Goal: Task Accomplishment & Management: Complete application form

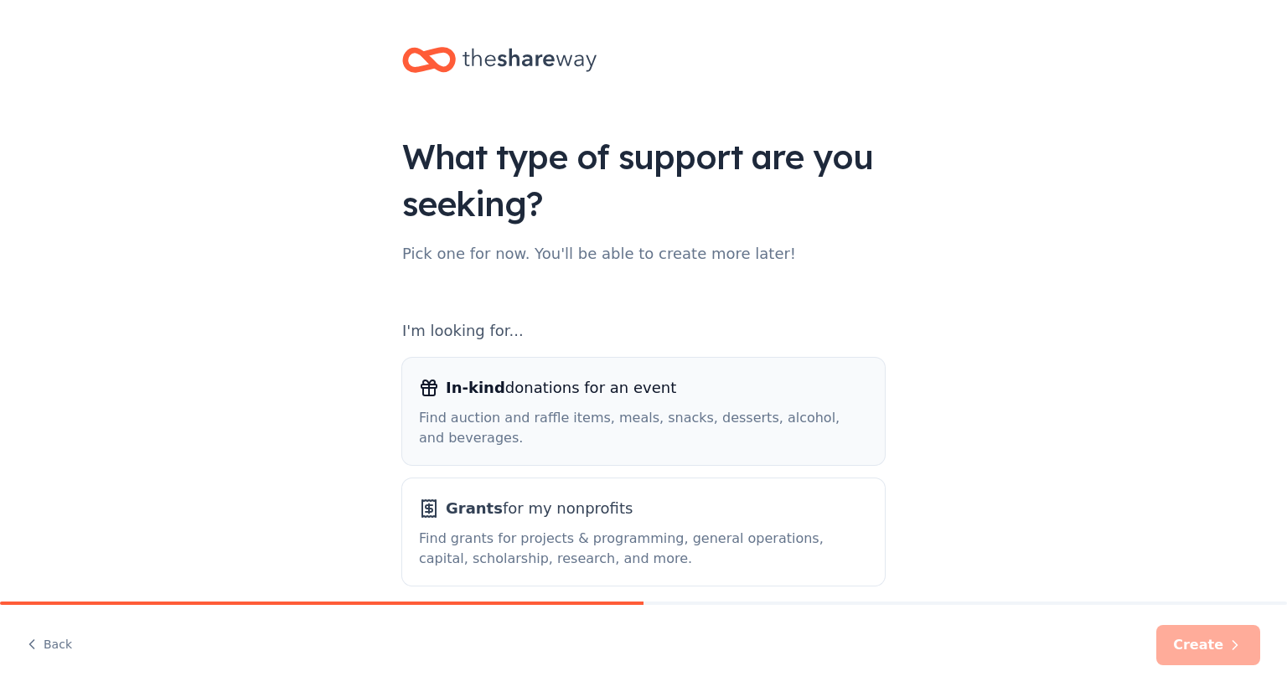
click at [661, 400] on div "In-kind donations for an event" at bounding box center [643, 388] width 449 height 27
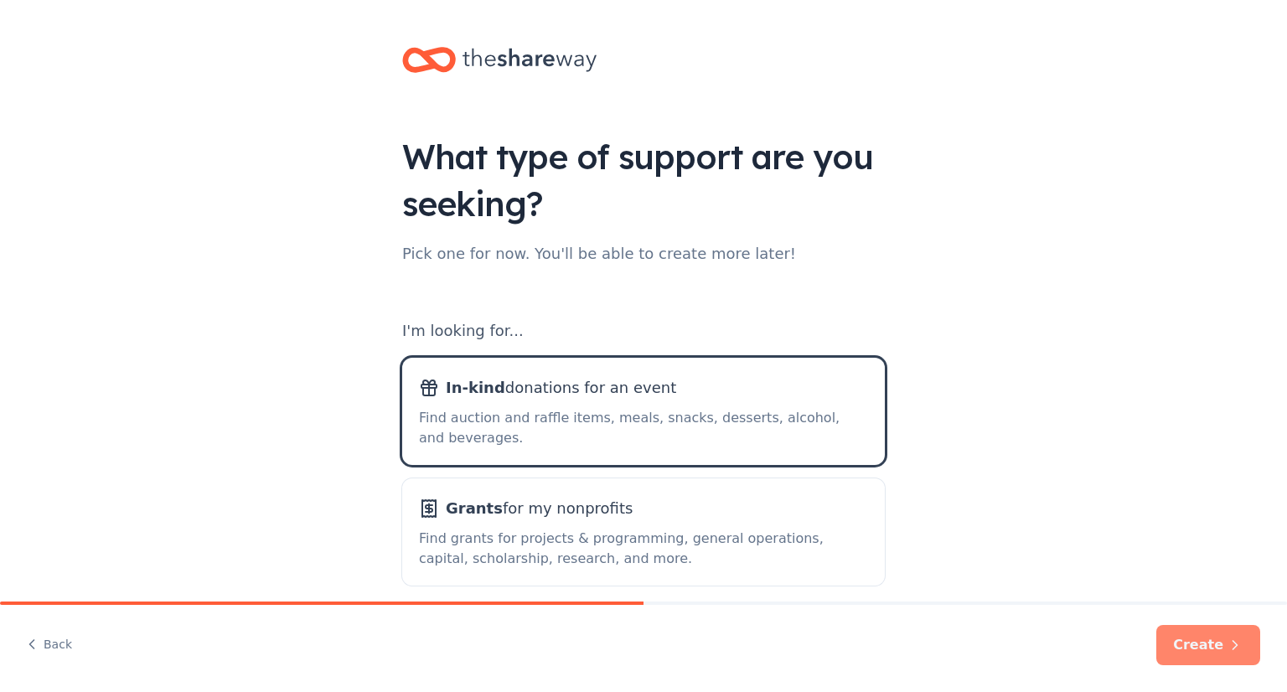
click at [1200, 639] on button "Create" at bounding box center [1208, 645] width 104 height 40
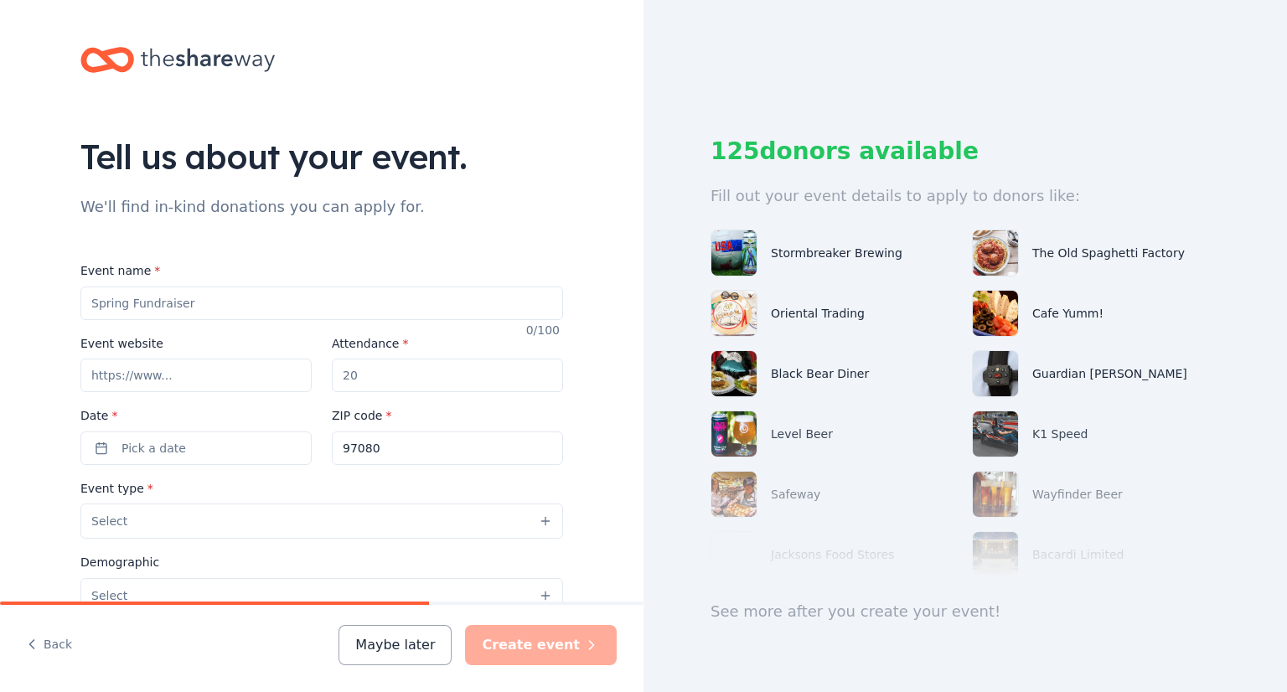
click at [196, 306] on input "Event name *" at bounding box center [321, 304] width 483 height 34
drag, startPoint x: 272, startPoint y: 299, endPoint x: 14, endPoint y: 294, distance: 258.2
click at [20, 296] on div "Tell us about your event. We'll find in-kind donations you can apply for. Event…" at bounding box center [322, 557] width 644 height 1115
paste input "8th Annual CFC Golf Tournament"
type input "8th Annual CFC Golf Tournament"
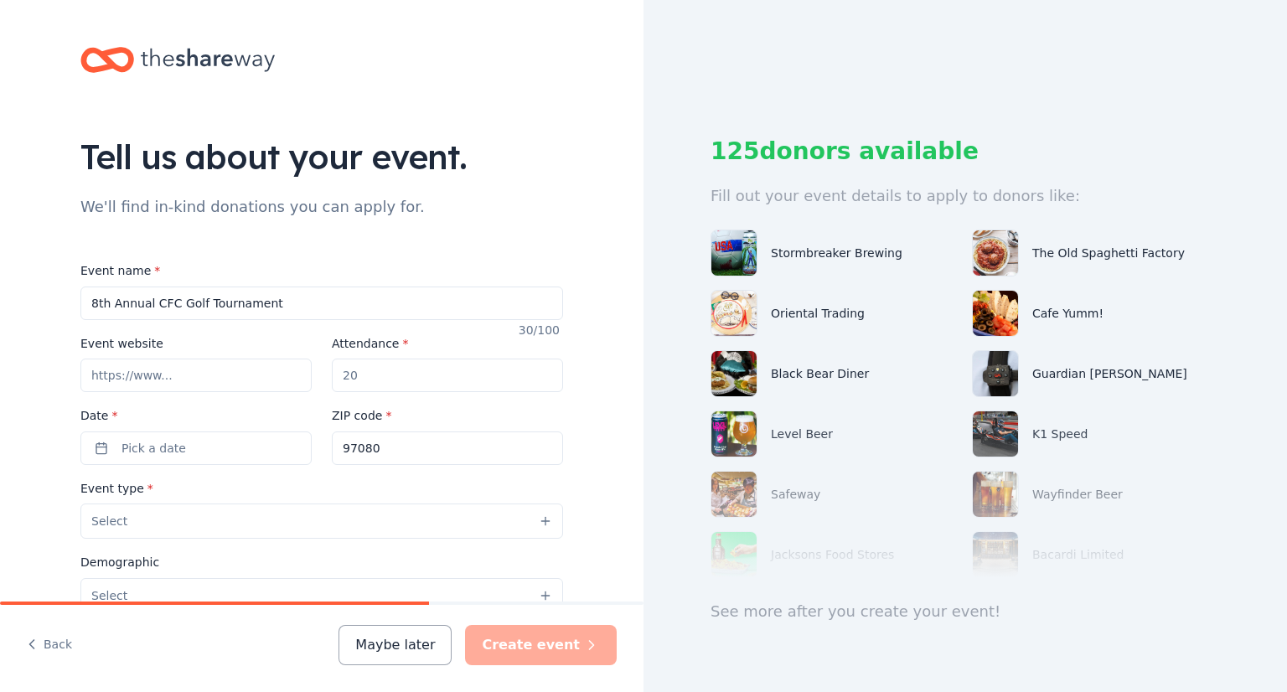
click at [158, 375] on input "Event website" at bounding box center [195, 376] width 231 height 34
paste input "https://events.golfstatus.com/event/cfcgolf"
type input "https://events.golfstatus.com/event/cfcgolf"
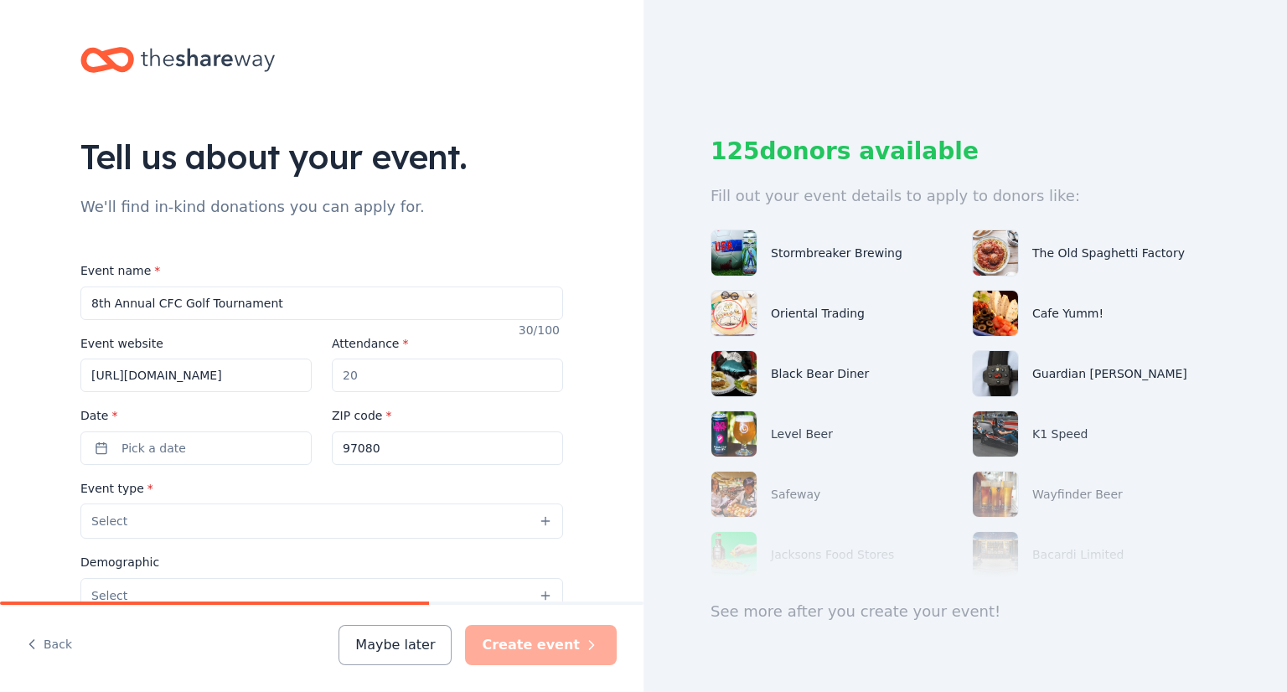
drag, startPoint x: 372, startPoint y: 374, endPoint x: 293, endPoint y: 370, distance: 78.8
click at [293, 370] on div "Event website https://events.golfstatus.com/event/cfcgolf Attendance * Date * P…" at bounding box center [321, 400] width 483 height 132
type input "545"
click at [192, 450] on button "Pick a date" at bounding box center [195, 449] width 231 height 34
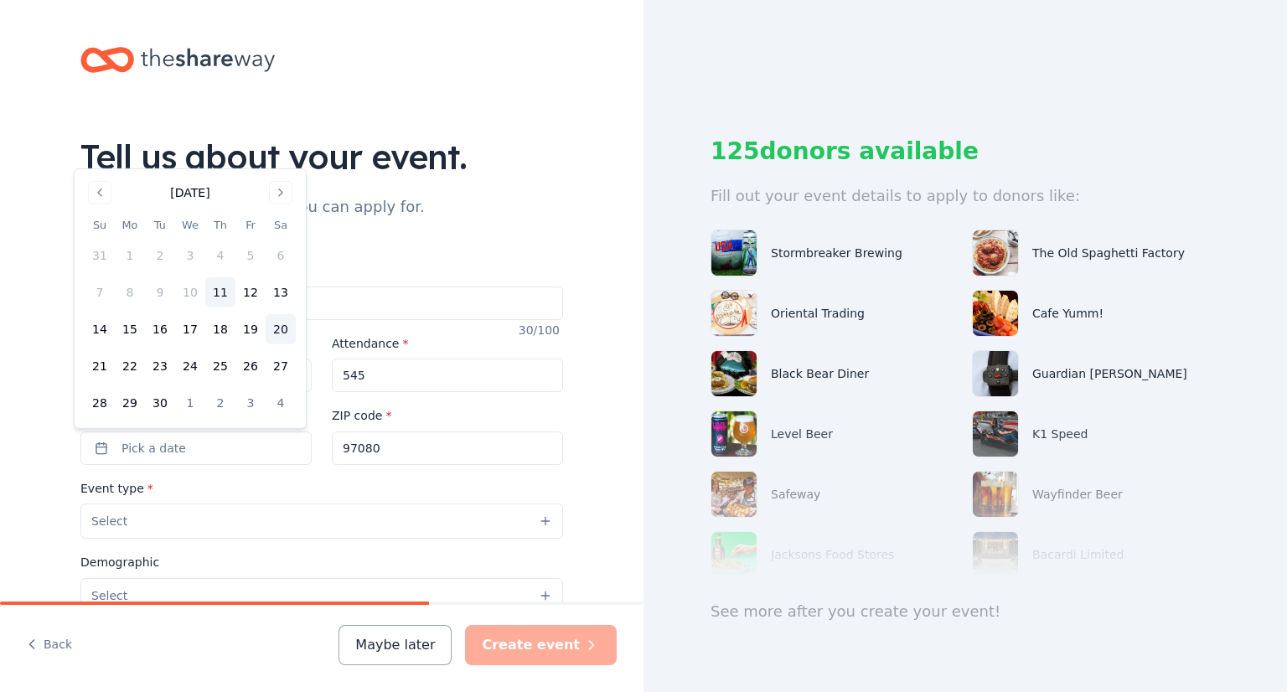
click at [281, 329] on button "20" at bounding box center [281, 329] width 30 height 30
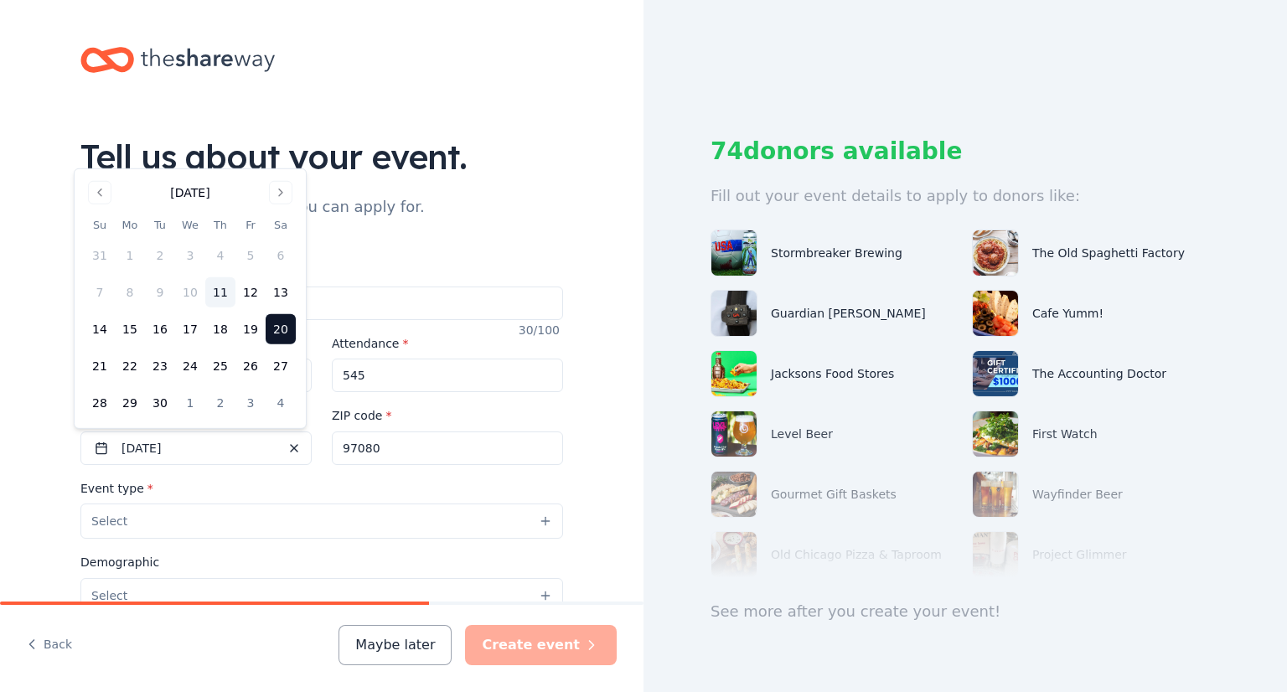
click at [582, 378] on div "Tell us about your event. We'll find in-kind donations you can apply for. Event…" at bounding box center [322, 557] width 536 height 1115
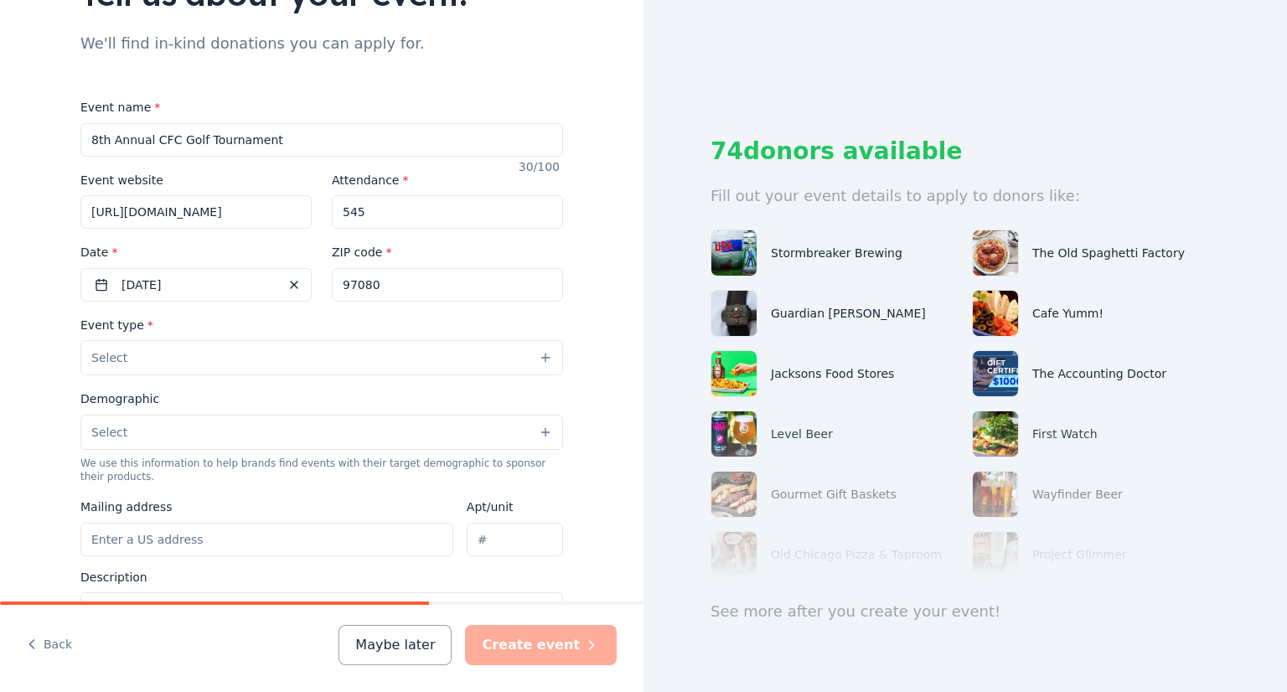
scroll to position [168, 0]
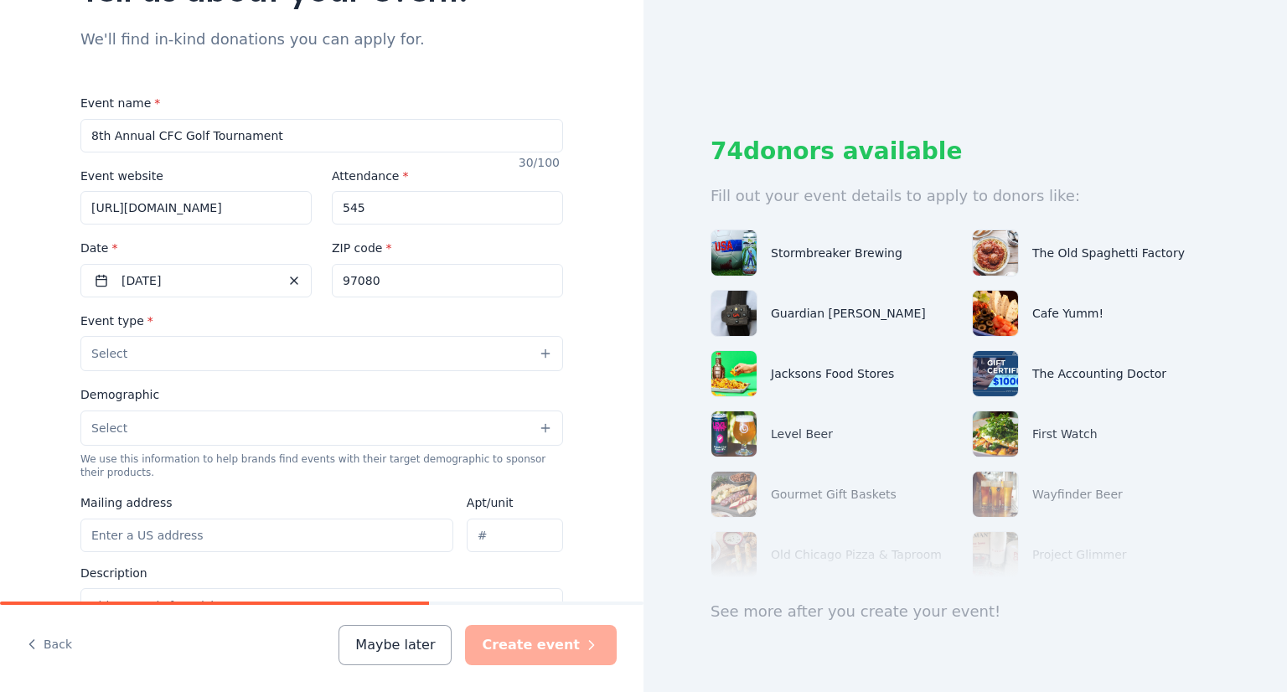
click at [477, 380] on div "Event type * Select Demographic Select We use this information to help brands f…" at bounding box center [321, 487] width 483 height 353
click at [474, 353] on button "Select" at bounding box center [321, 353] width 483 height 35
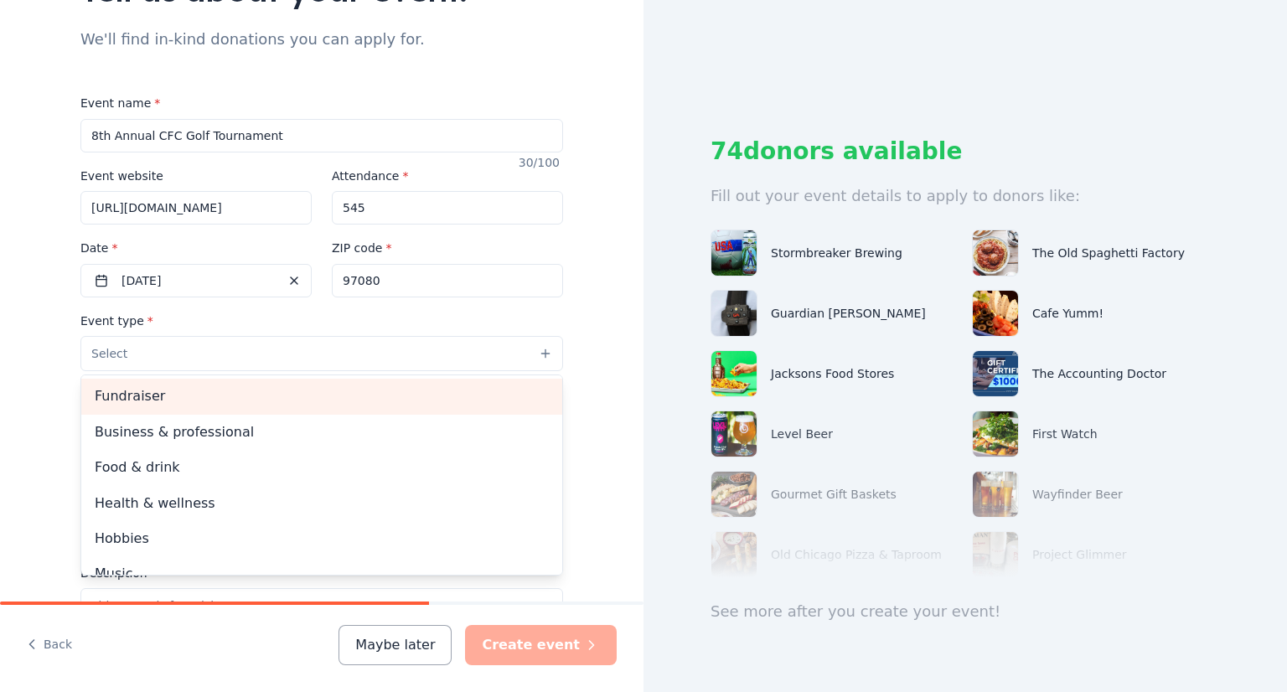
click at [367, 390] on span "Fundraiser" at bounding box center [322, 396] width 454 height 22
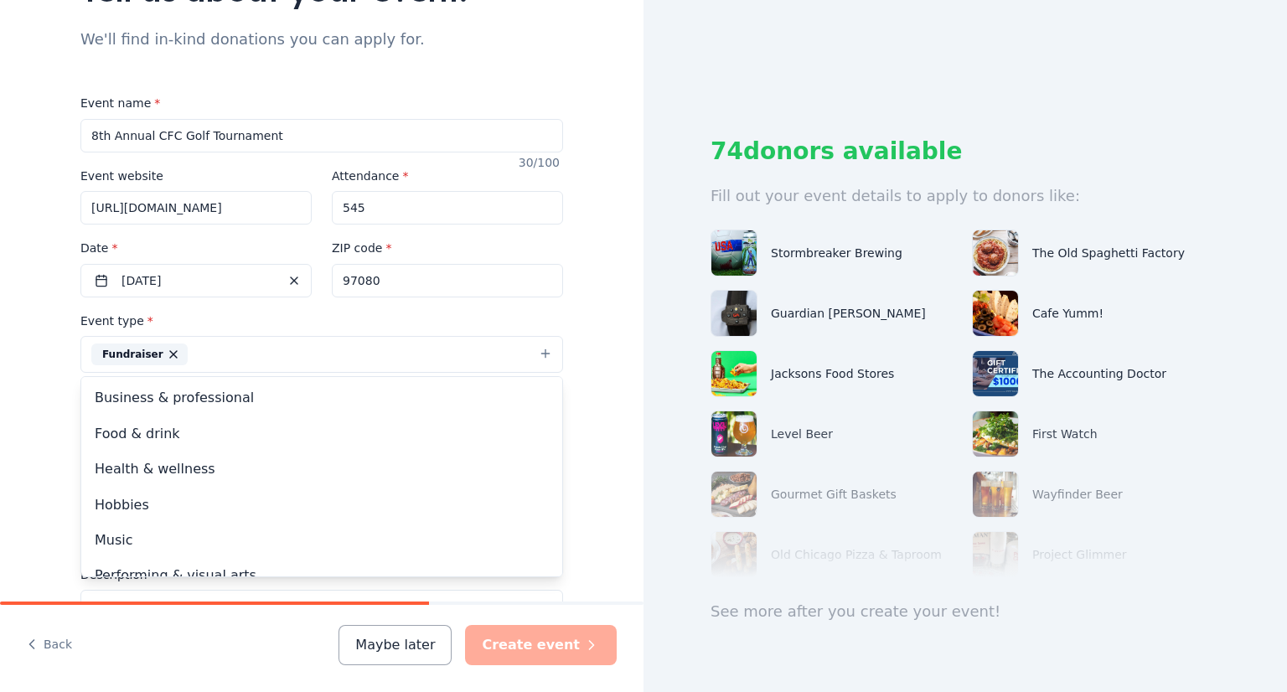
click at [601, 378] on div "Tell us about your event. We'll find in-kind donations you can apply for. Event…" at bounding box center [322, 390] width 644 height 1117
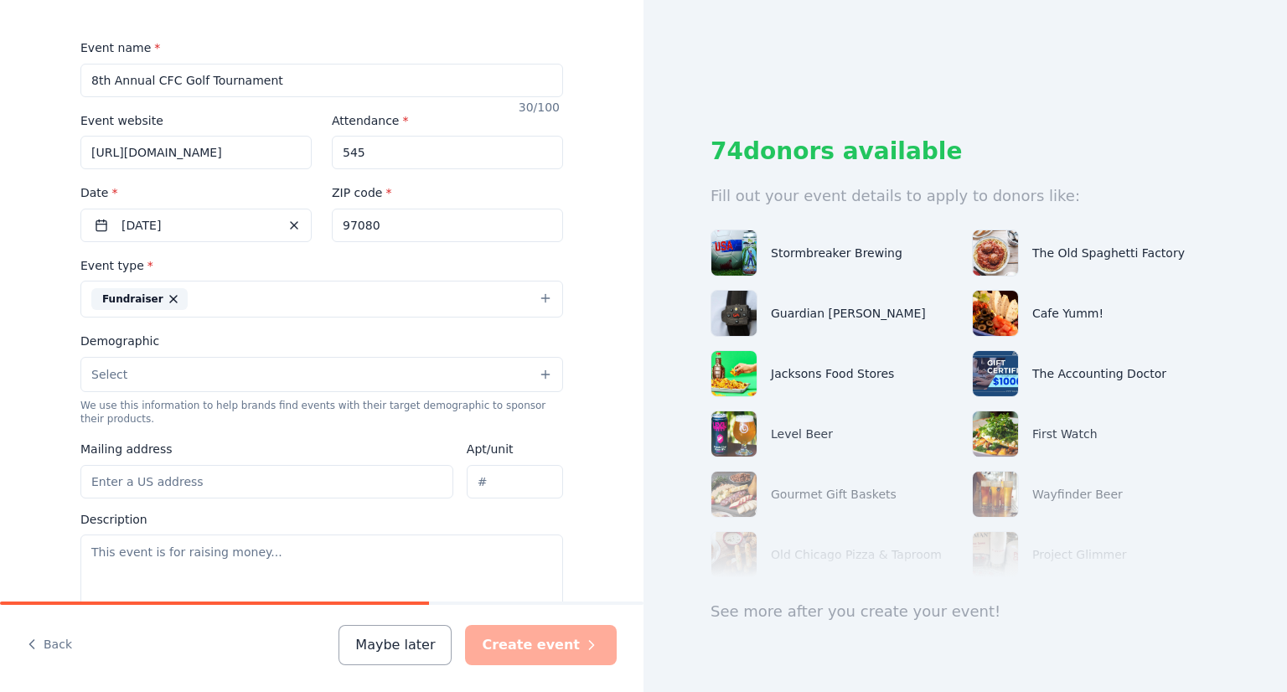
scroll to position [251, 0]
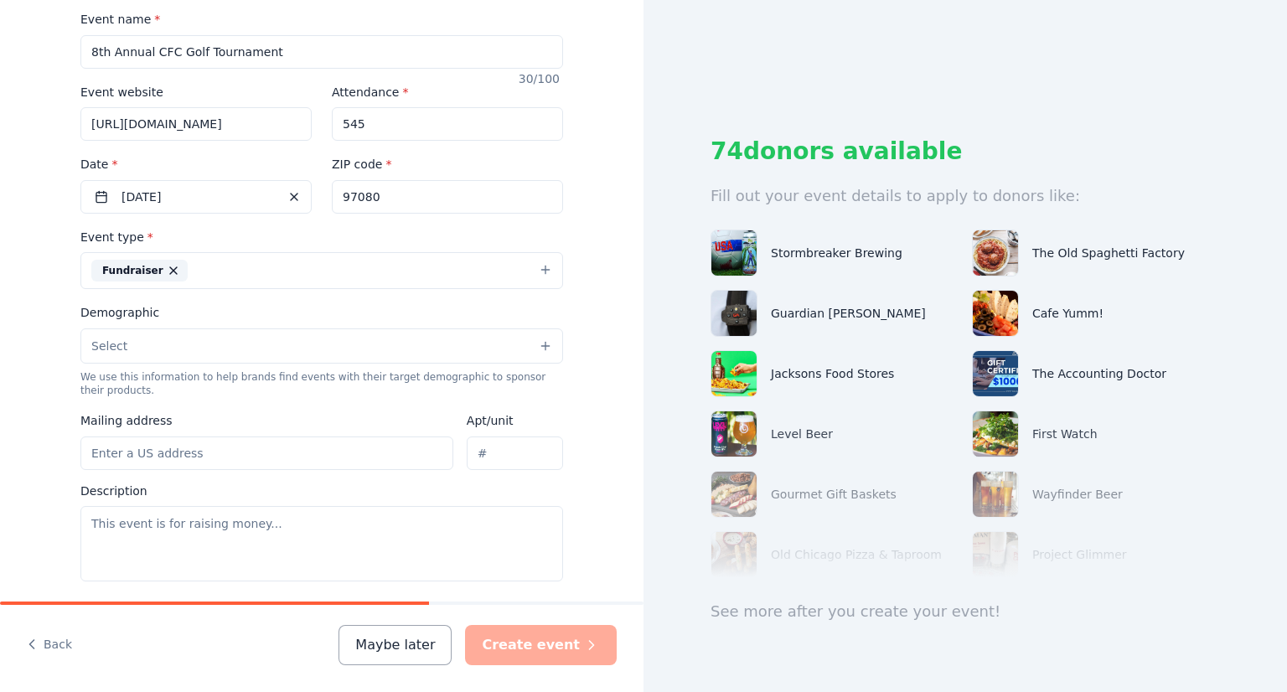
click at [513, 343] on button "Select" at bounding box center [321, 346] width 483 height 35
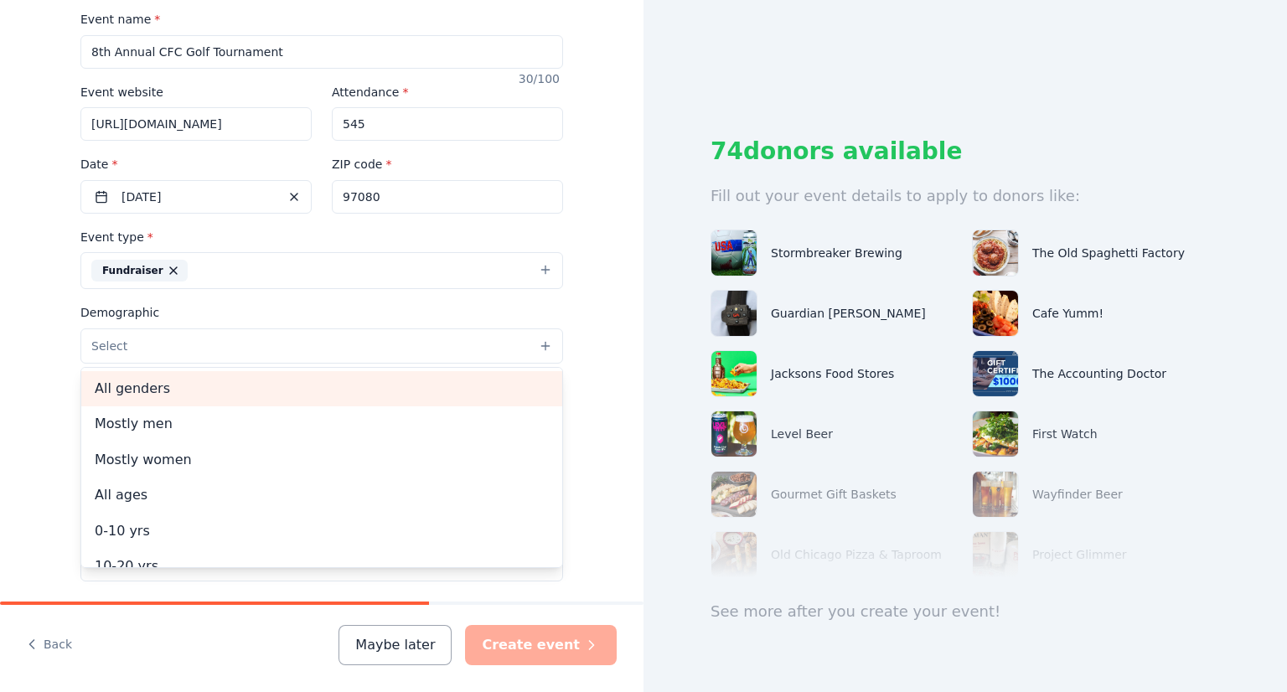
click at [490, 383] on span "All genders" at bounding box center [322, 389] width 454 height 22
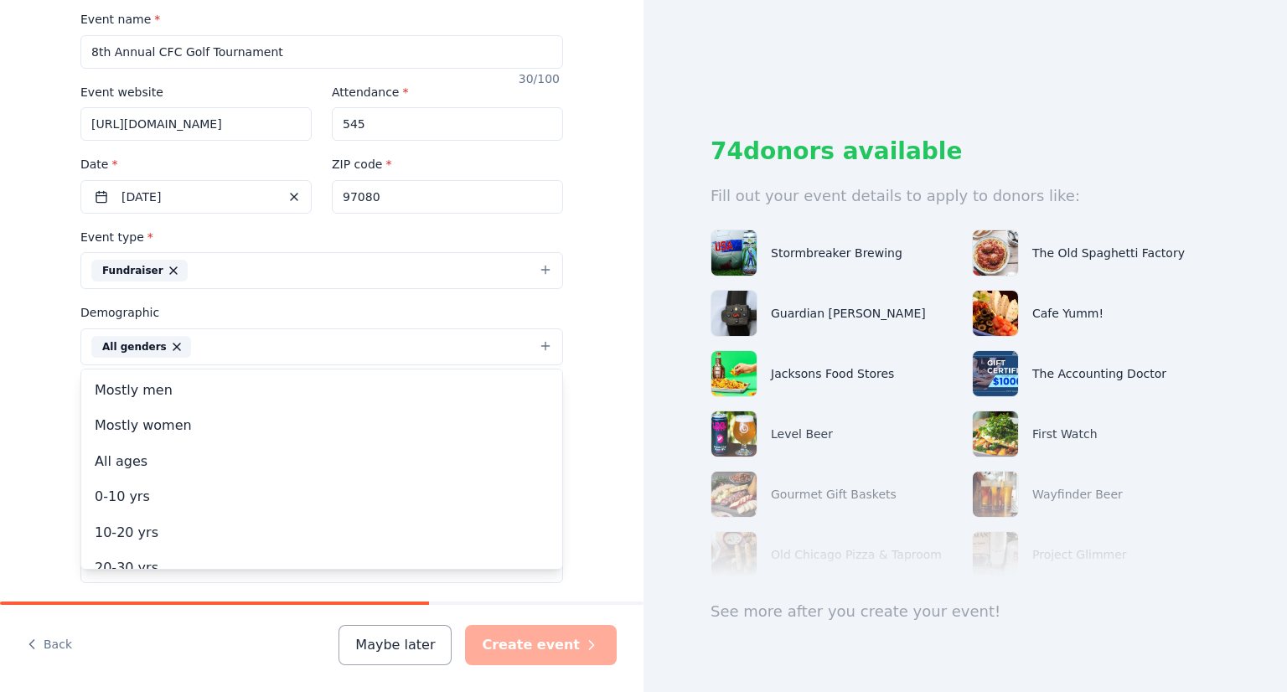
click at [584, 383] on div "Tell us about your event. We'll find in-kind donations you can apply for. Event…" at bounding box center [322, 308] width 644 height 1119
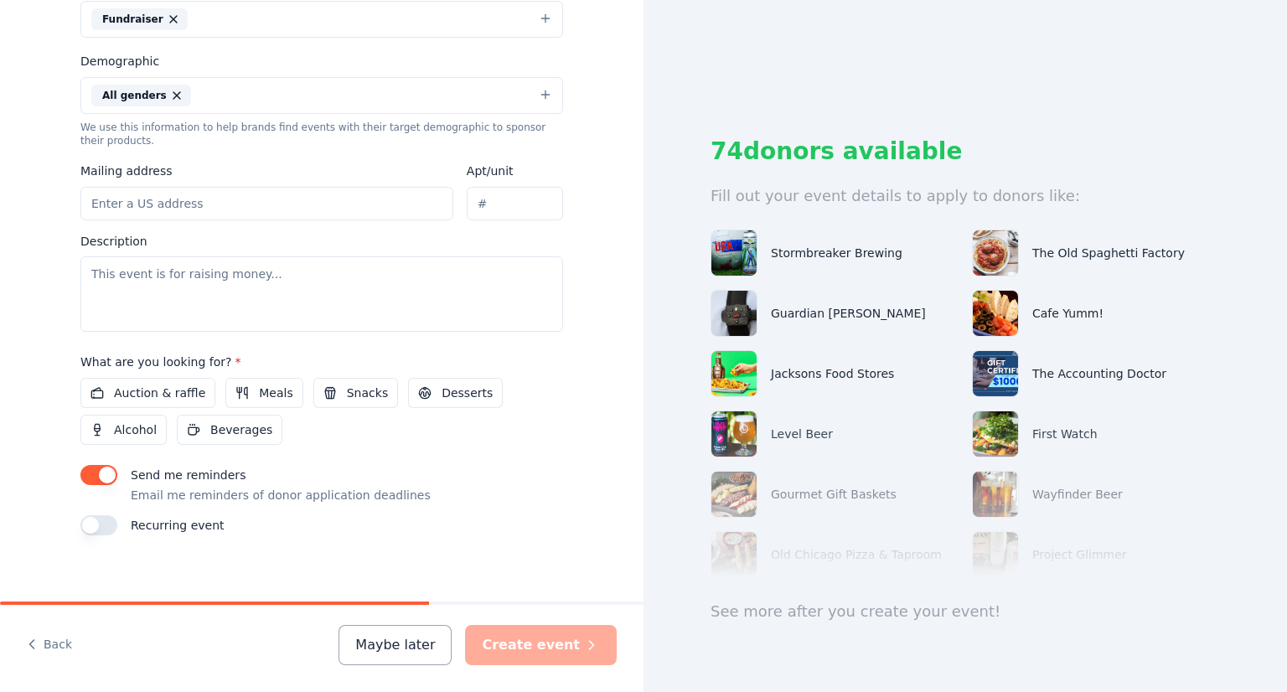
scroll to position [516, 0]
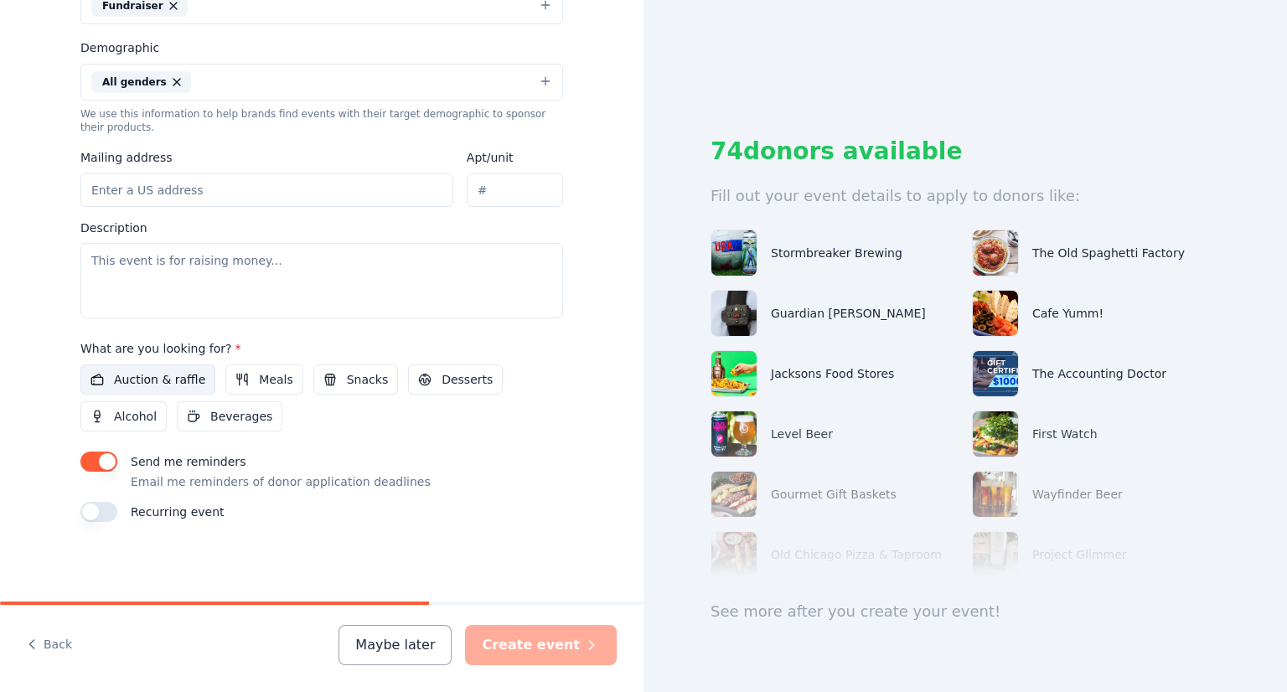
click at [178, 378] on span "Auction & raffle" at bounding box center [159, 380] width 91 height 20
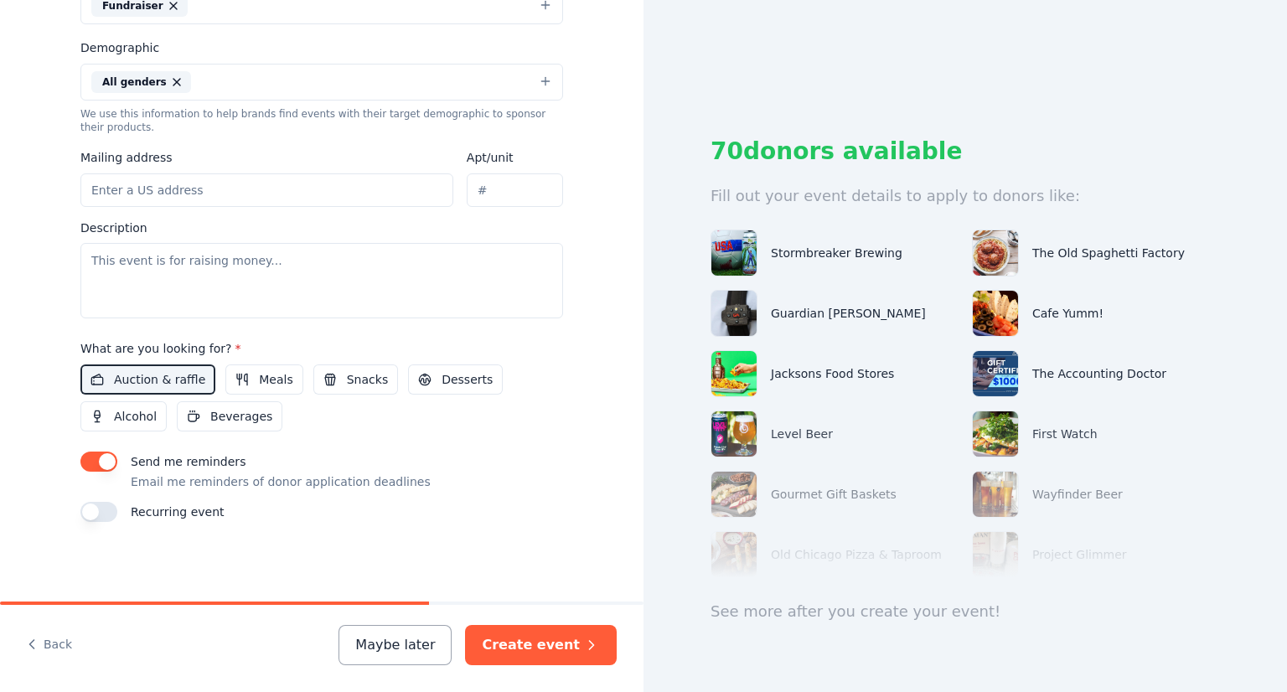
click at [95, 460] on button "button" at bounding box center [98, 462] width 37 height 20
click at [564, 643] on button "Create event" at bounding box center [541, 645] width 152 height 40
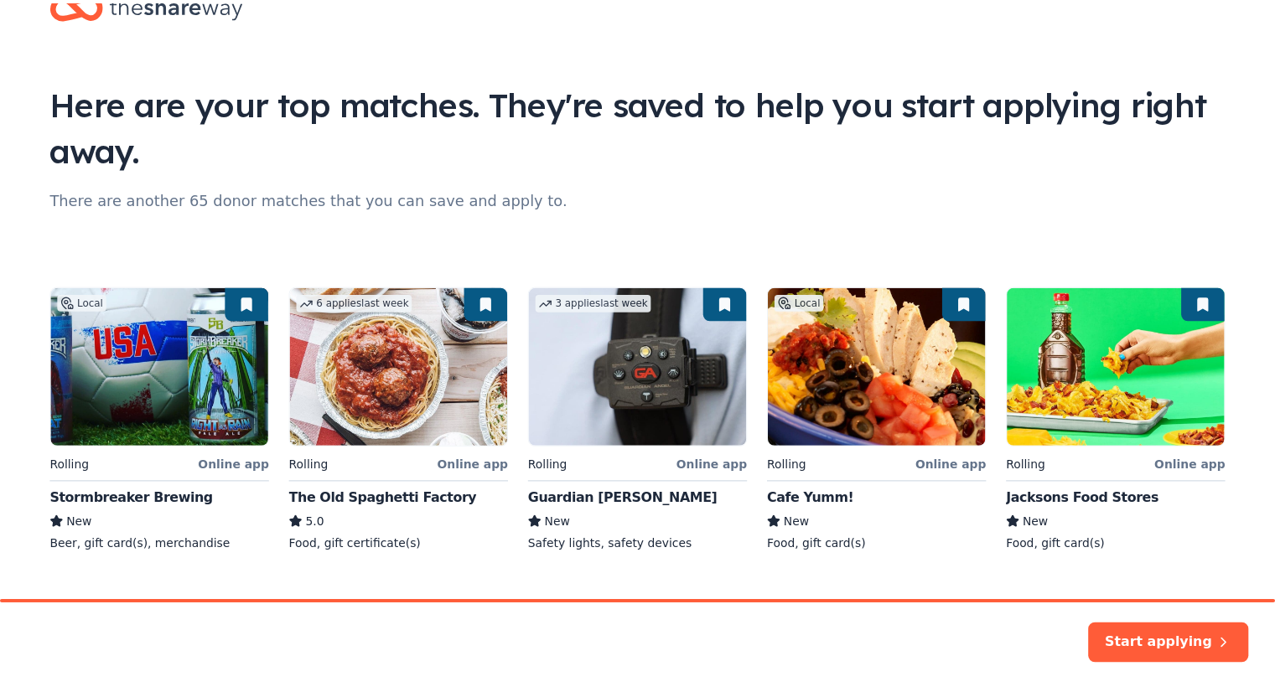
scroll to position [84, 0]
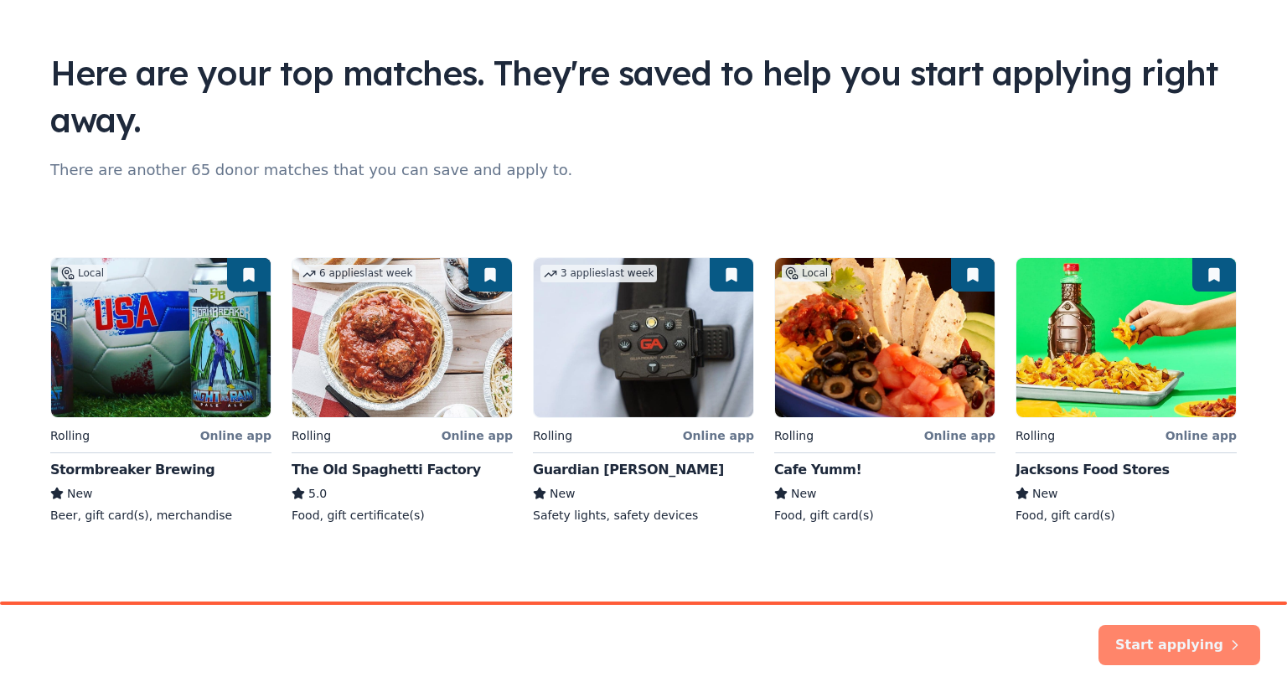
click at [1213, 633] on button "Start applying" at bounding box center [1180, 635] width 162 height 40
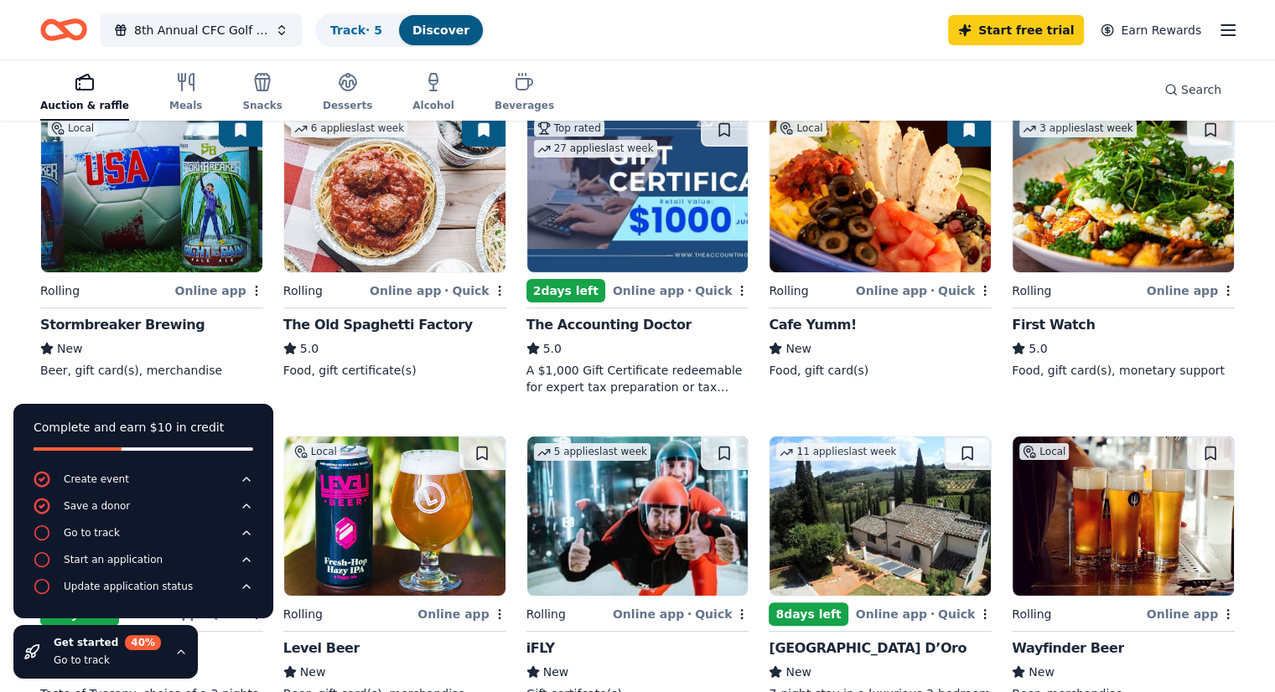
scroll to position [168, 0]
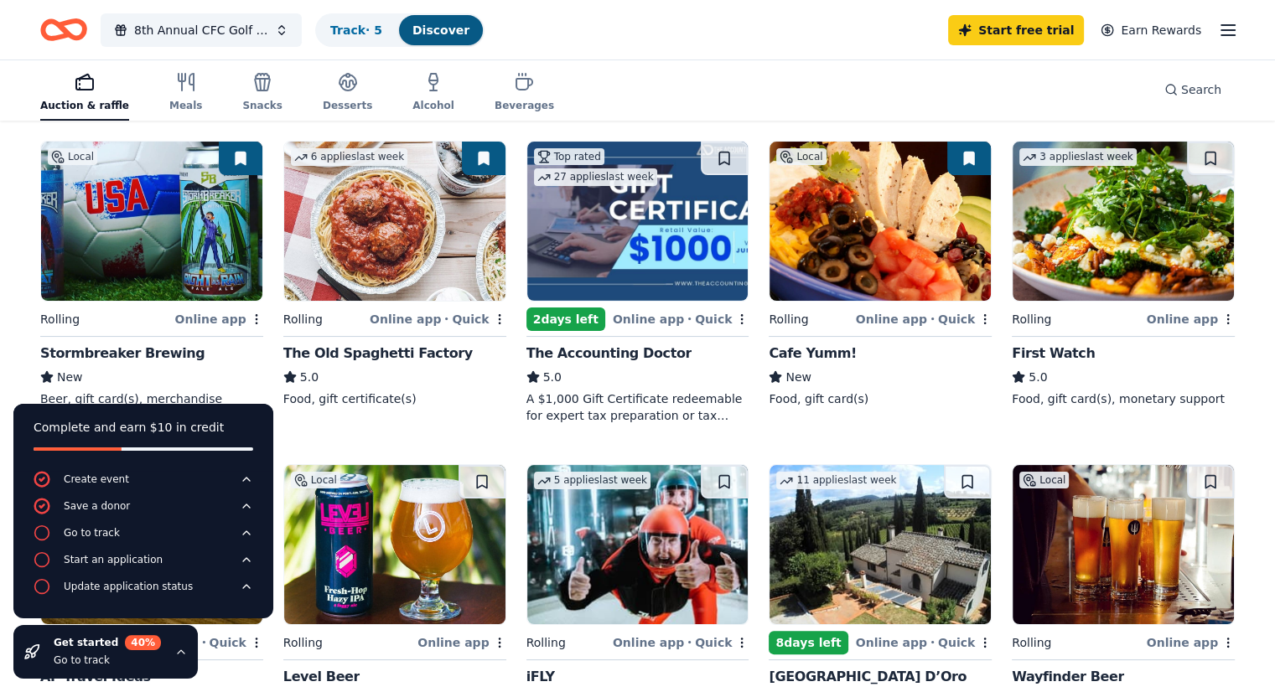
click at [214, 266] on img at bounding box center [151, 221] width 221 height 159
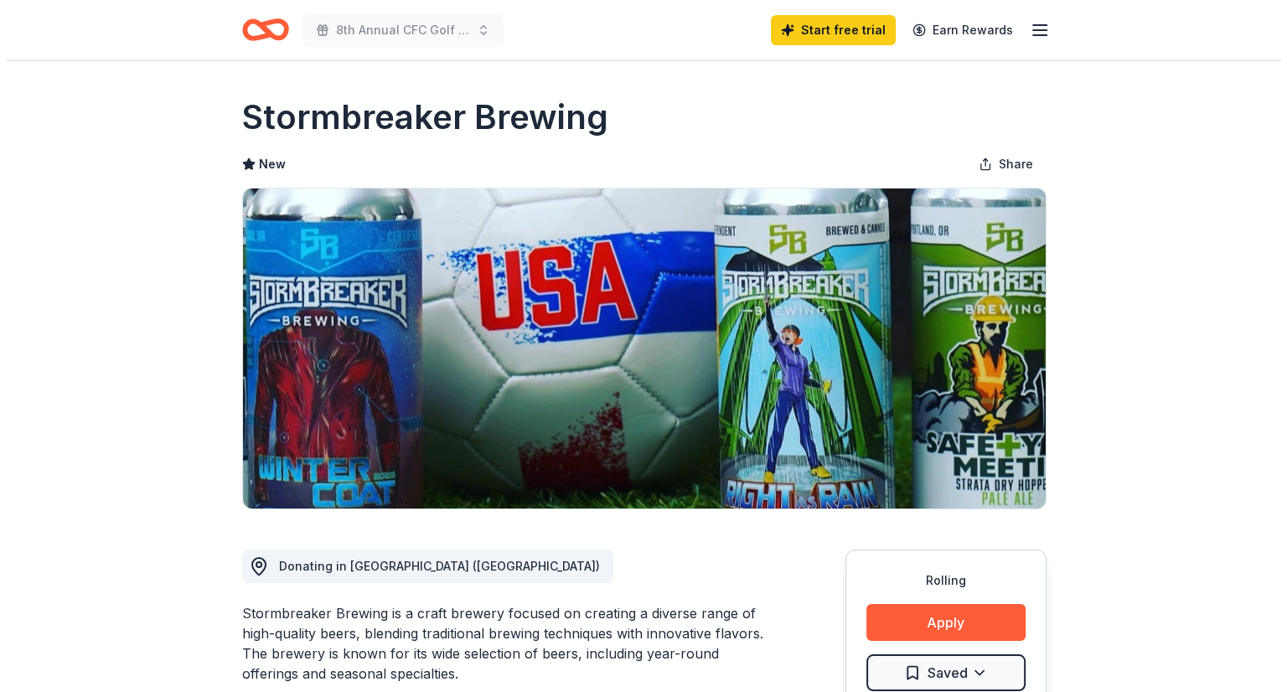
scroll to position [168, 0]
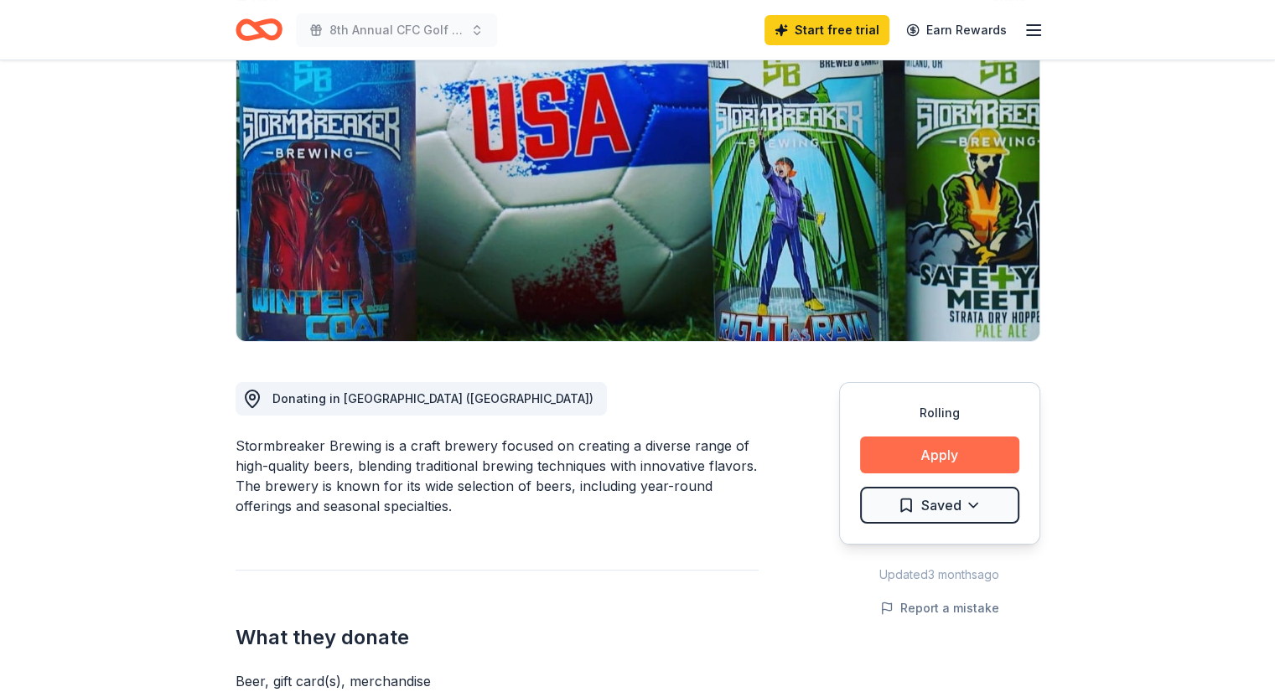
click at [932, 446] on button "Apply" at bounding box center [939, 455] width 159 height 37
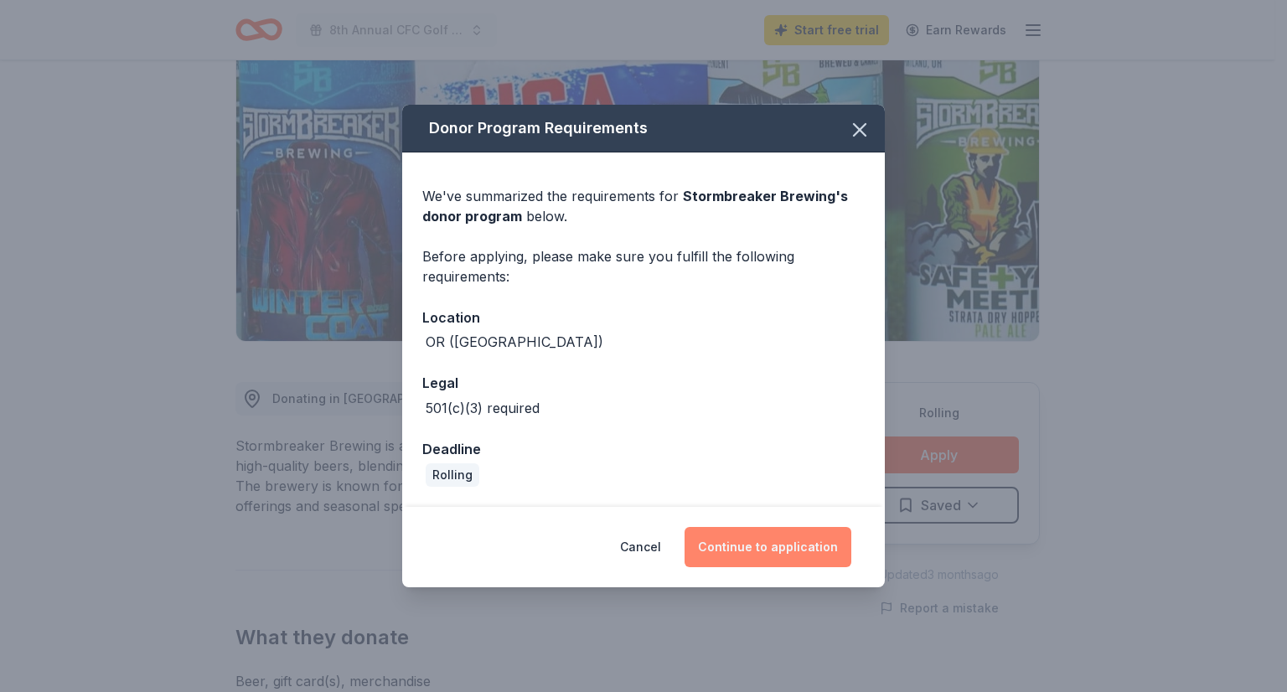
click at [742, 541] on button "Continue to application" at bounding box center [768, 547] width 167 height 40
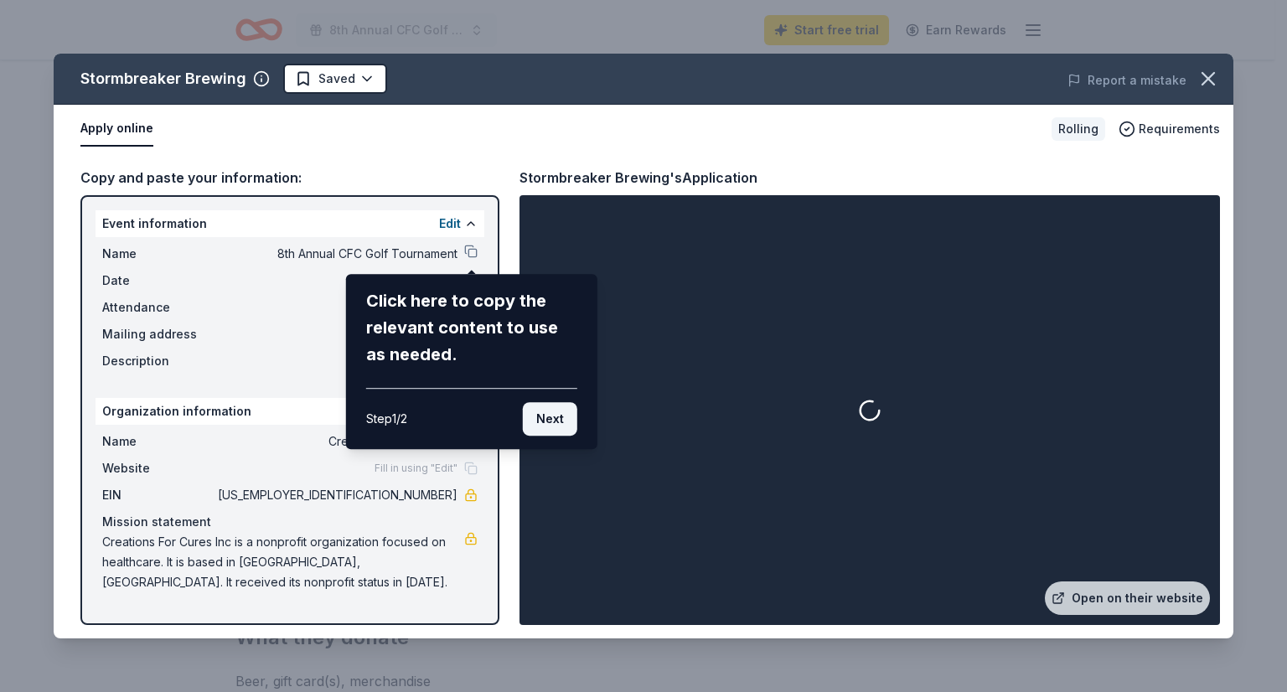
click at [557, 423] on button "Next" at bounding box center [550, 419] width 54 height 34
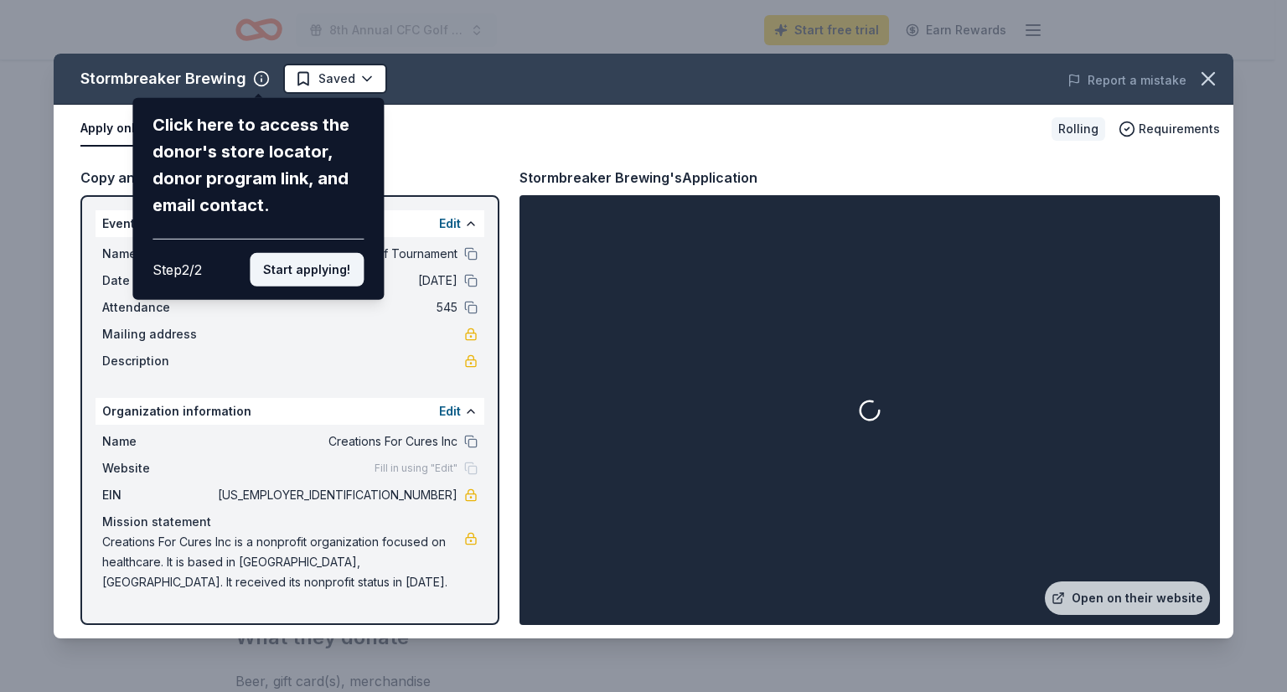
click at [330, 266] on button "Start applying!" at bounding box center [307, 270] width 114 height 34
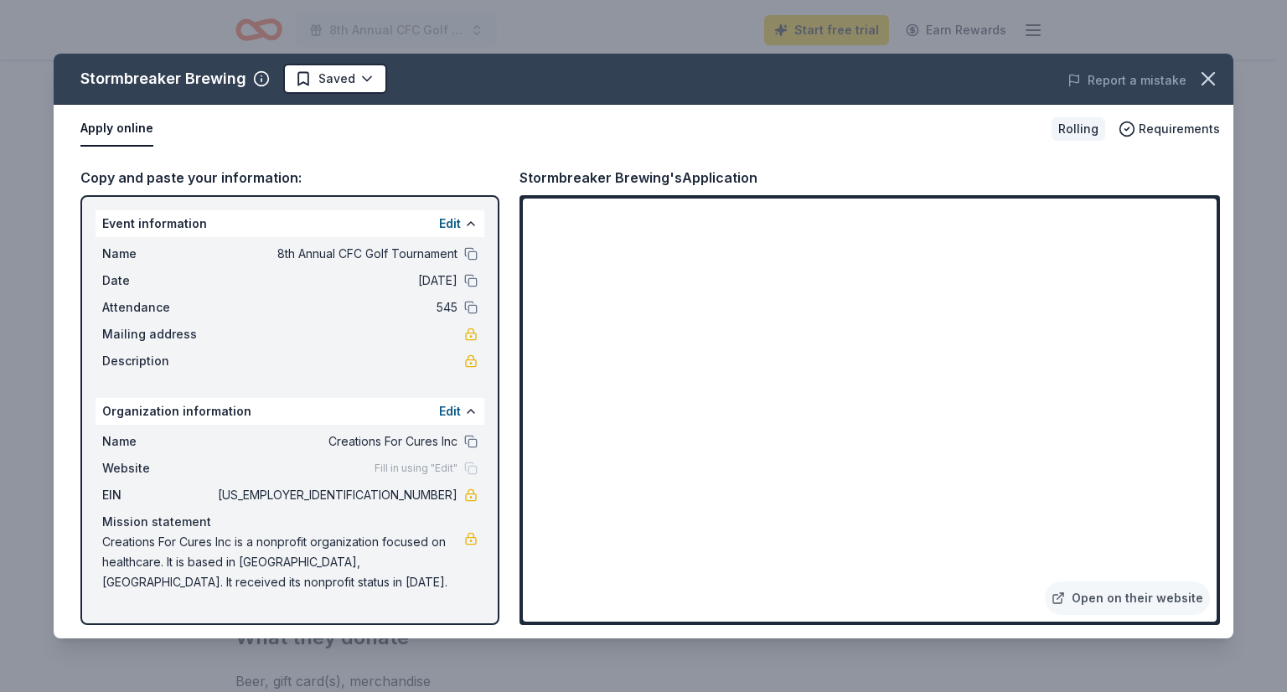
click at [751, 431] on div "Stormbreaker Brewing Saved Report a mistake Apply online Rolling Requirements C…" at bounding box center [644, 346] width 1180 height 585
click at [779, 432] on div "Stormbreaker Brewing Saved Report a mistake Apply online Rolling Requirements C…" at bounding box center [644, 346] width 1180 height 585
click at [267, 251] on span "8th Annual CFC Golf Tournament" at bounding box center [336, 254] width 243 height 20
click at [467, 251] on button at bounding box center [470, 253] width 13 height 13
click at [468, 494] on link at bounding box center [470, 495] width 13 height 13
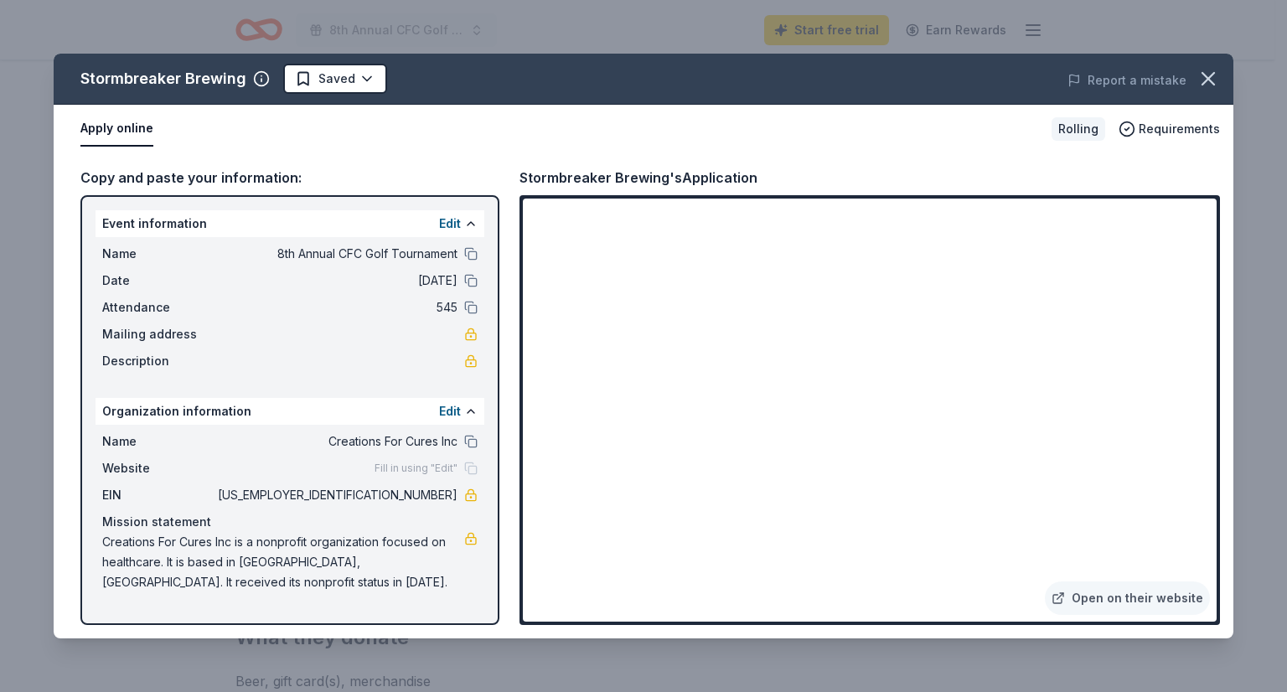
drag, startPoint x: 386, startPoint y: 494, endPoint x: 436, endPoint y: 489, distance: 49.6
click at [436, 489] on span "[US_EMPLOYER_IDENTIFICATION_NUMBER]" at bounding box center [336, 495] width 243 height 20
